Goal: Task Accomplishment & Management: Use online tool/utility

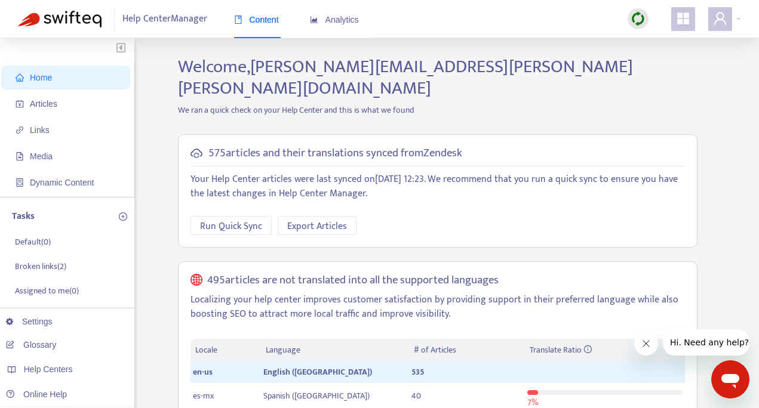
click at [176, 30] on div "Help Center Manager Content Analytics" at bounding box center [202, 19] width 369 height 38
click at [176, 15] on span "Help Center Manager" at bounding box center [164, 19] width 85 height 23
click at [47, 102] on span "Articles" at bounding box center [43, 104] width 27 height 10
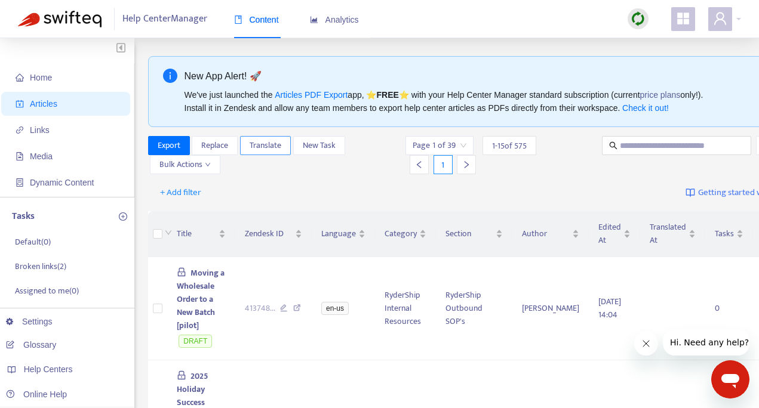
click at [272, 147] on span "Translate" at bounding box center [265, 145] width 32 height 13
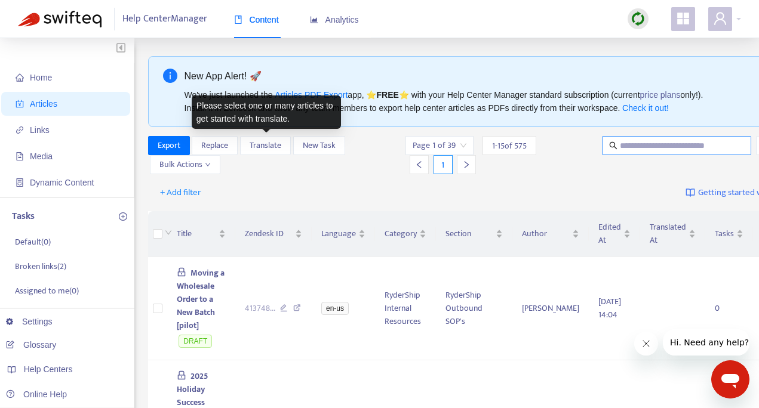
click at [619, 140] on input "text" at bounding box center [676, 145] width 115 height 13
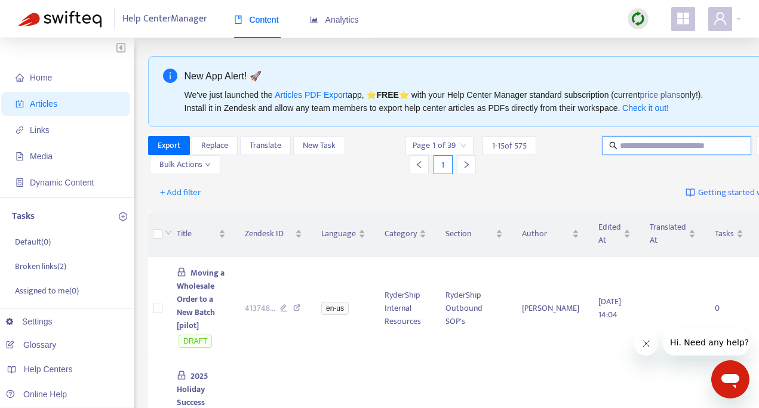
paste input "**********"
type input "**********"
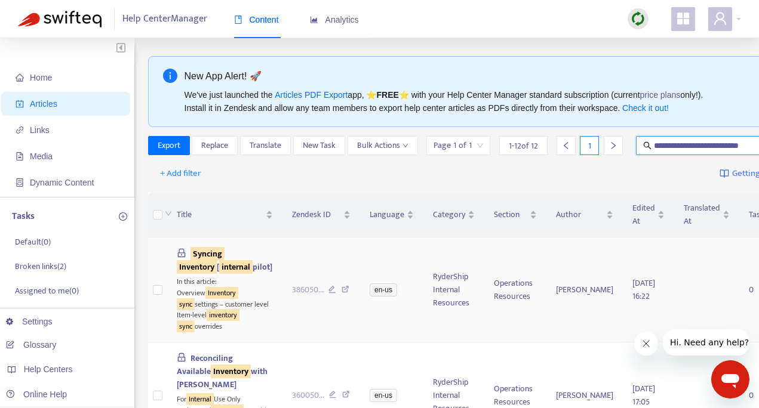
click at [219, 274] on sqkw "internal" at bounding box center [235, 267] width 33 height 14
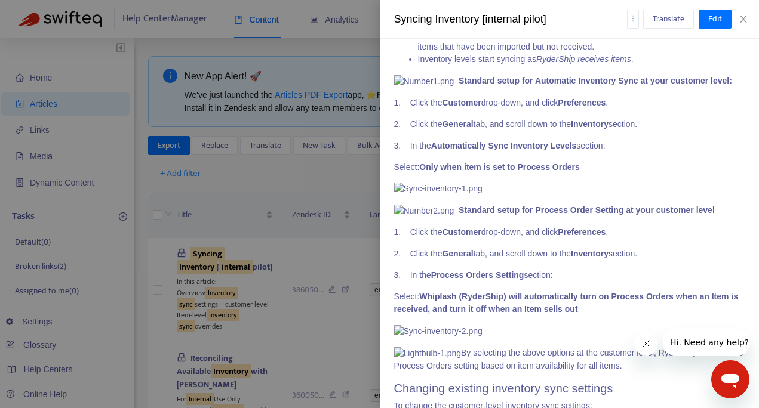
scroll to position [605, 0]
click at [670, 17] on span "Translate" at bounding box center [668, 19] width 32 height 13
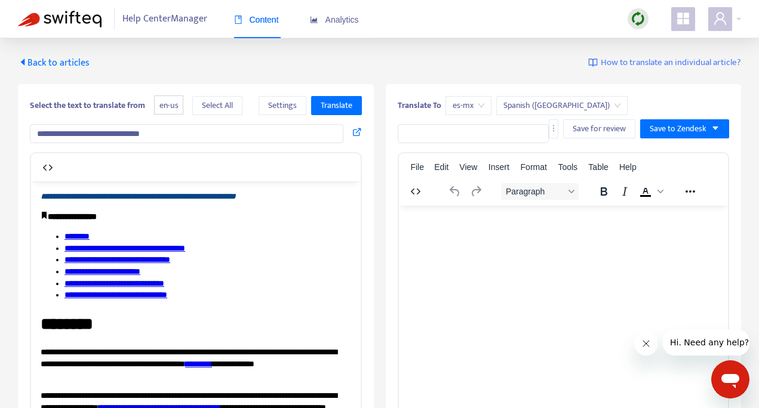
scroll to position [0, 0]
click at [213, 106] on span "Select All" at bounding box center [217, 105] width 31 height 13
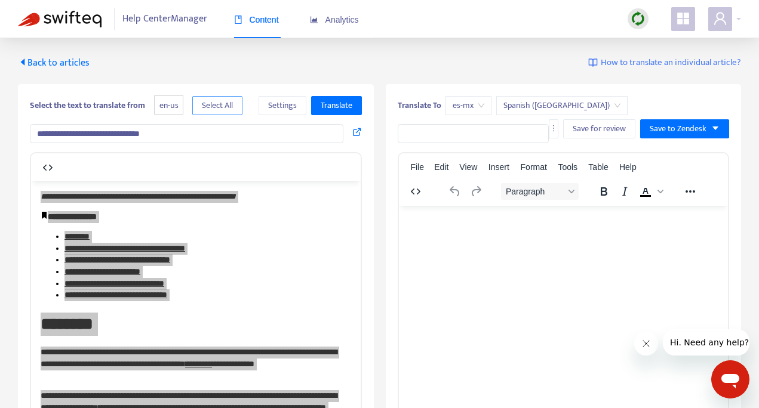
click at [213, 106] on span "Select All" at bounding box center [217, 105] width 31 height 13
click at [231, 109] on span "Select All" at bounding box center [217, 105] width 31 height 13
